Goal: Transaction & Acquisition: Subscribe to service/newsletter

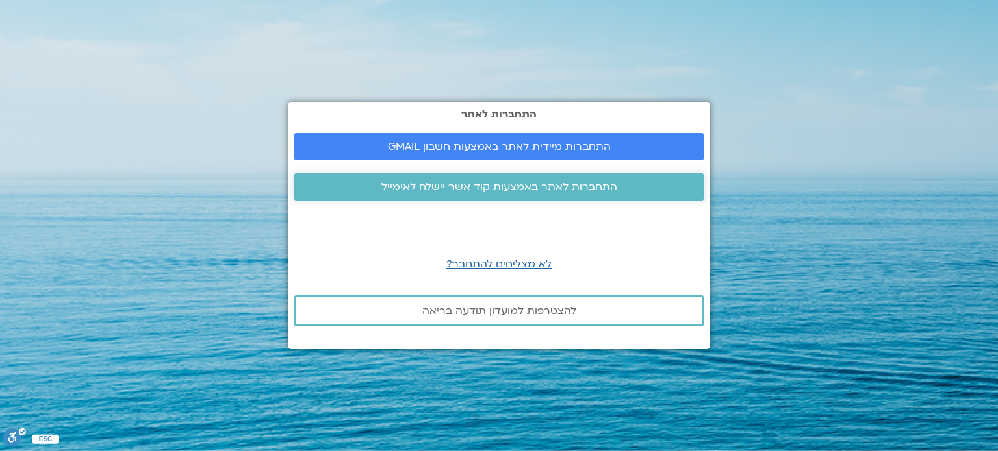
click at [518, 192] on span "התחברות לאתר באמצעות קוד אשר יישלח לאימייל" at bounding box center [499, 187] width 236 height 12
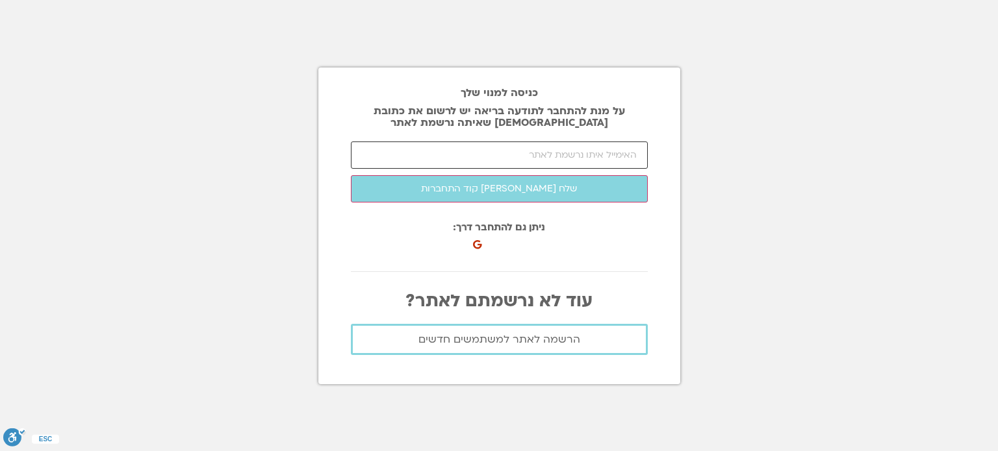
click at [538, 160] on input "email" at bounding box center [499, 155] width 297 height 27
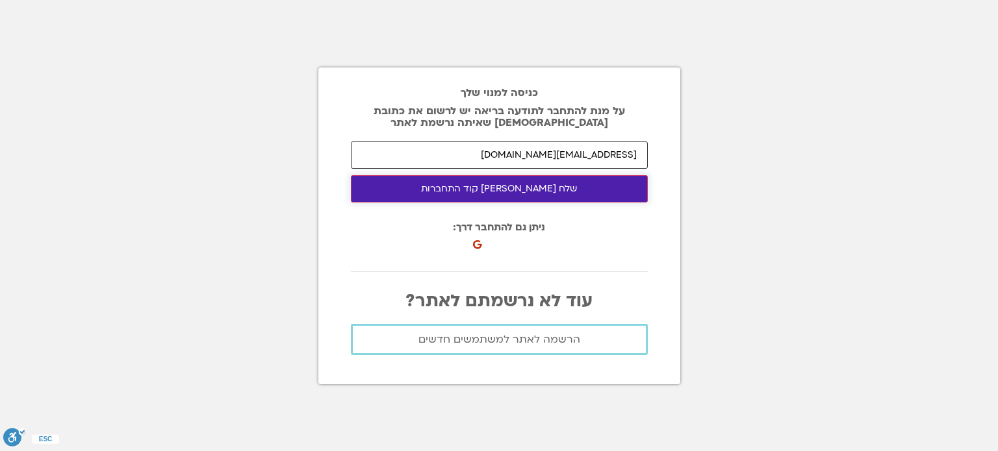
type input "[EMAIL_ADDRESS][DOMAIN_NAME]"
click at [504, 183] on button "שלח לי קוד התחברות" at bounding box center [499, 188] width 297 height 27
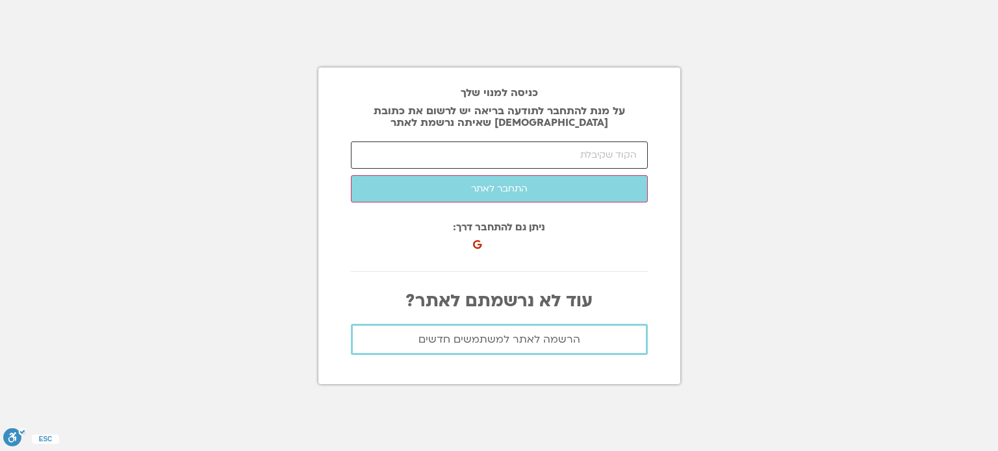
click at [588, 144] on input "number" at bounding box center [499, 155] width 297 height 27
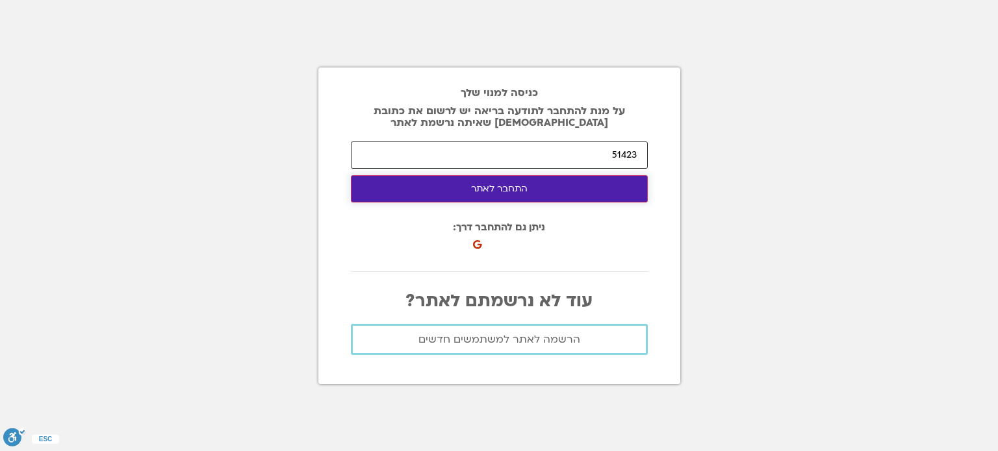
type input "51423"
click at [499, 188] on button "התחבר לאתר" at bounding box center [499, 188] width 297 height 27
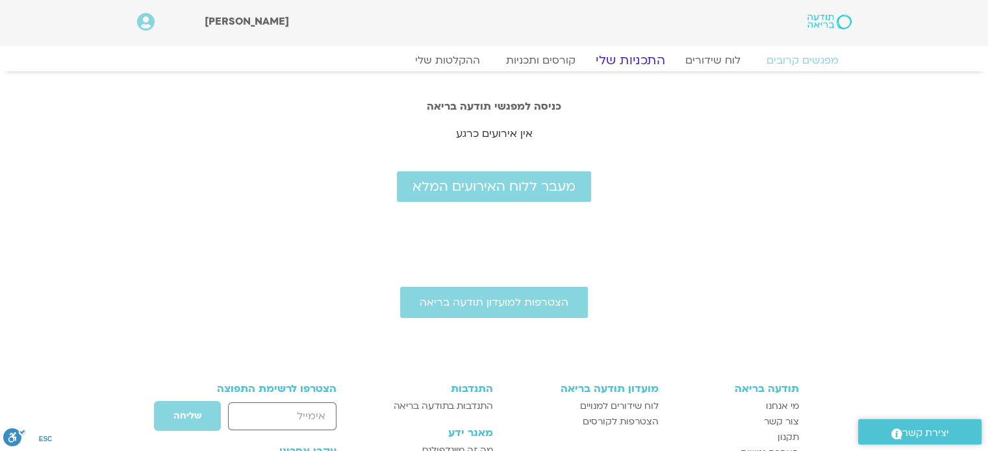
click at [637, 58] on link "התכניות שלי" at bounding box center [630, 61] width 101 height 16
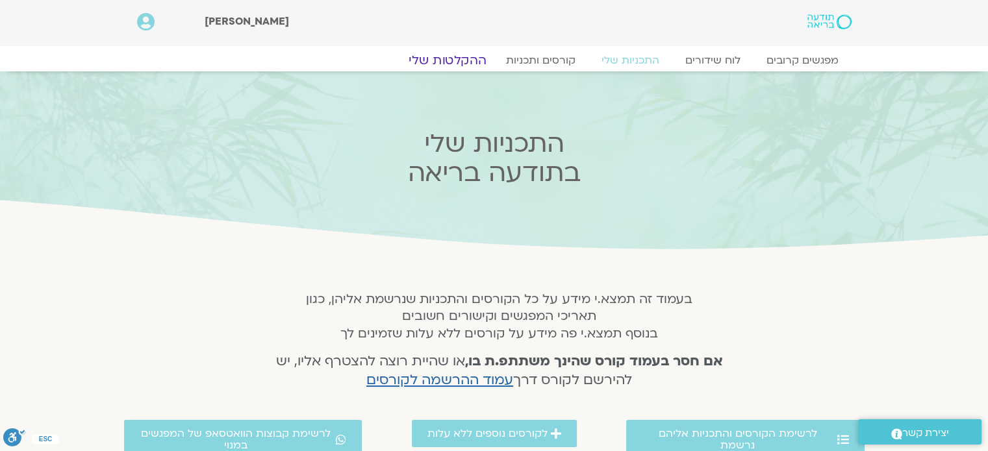
click at [451, 64] on link "ההקלטות שלי" at bounding box center [447, 61] width 109 height 16
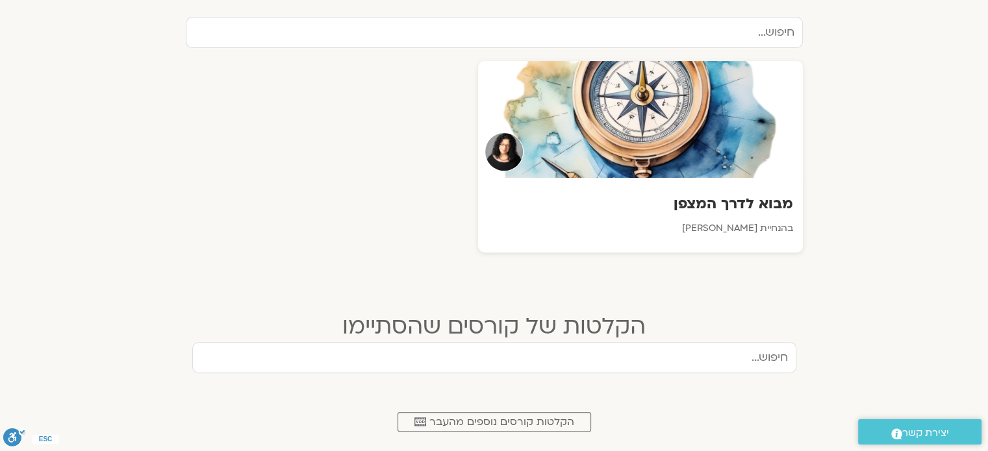
scroll to position [452, 0]
click at [691, 131] on div at bounding box center [640, 119] width 328 height 118
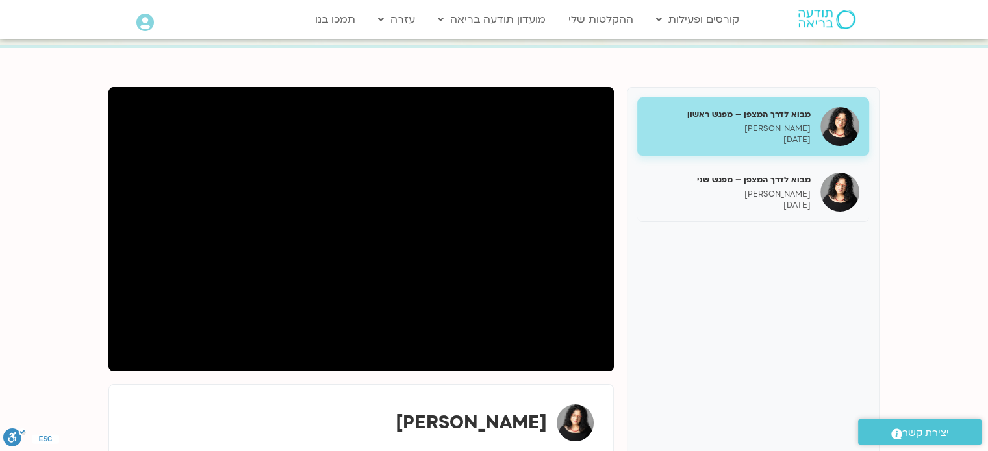
scroll to position [120, 0]
